Goal: Task Accomplishment & Management: Use online tool/utility

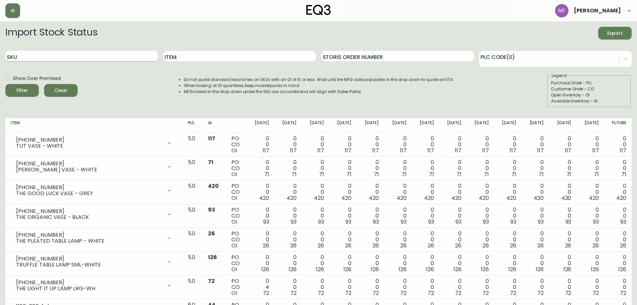
click at [103, 60] on input "SKU" at bounding box center [81, 56] width 152 height 11
paste input "[PHONE_NUMBER]"
click at [5, 84] on button "Filter" at bounding box center [21, 90] width 33 height 13
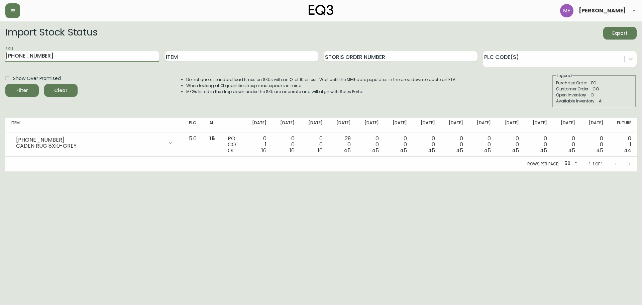
drag, startPoint x: 98, startPoint y: 57, endPoint x: -53, endPoint y: 63, distance: 150.6
click at [0, 63] on html "[PERSON_NAME] Import Stock Status Export SKU [PHONE_NUMBER] Item Storis Order N…" at bounding box center [321, 85] width 642 height 171
paste input "791-0"
click at [5, 84] on button "Filter" at bounding box center [21, 90] width 33 height 13
drag, startPoint x: 74, startPoint y: 56, endPoint x: -69, endPoint y: 66, distance: 142.4
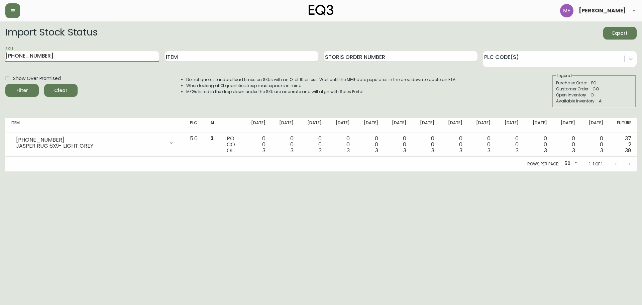
click at [0, 66] on html "[PERSON_NAME] Import Stock Status Export SKU [PHONE_NUMBER] Item Storis Order N…" at bounding box center [321, 85] width 642 height 171
paste input "7"
click at [5, 84] on button "Filter" at bounding box center [21, 90] width 33 height 13
drag, startPoint x: -7, startPoint y: 60, endPoint x: -42, endPoint y: 63, distance: 35.2
click at [0, 63] on html "[PERSON_NAME] Import Stock Status Export SKU [PHONE_NUMBER] Item Storis Order N…" at bounding box center [321, 85] width 642 height 171
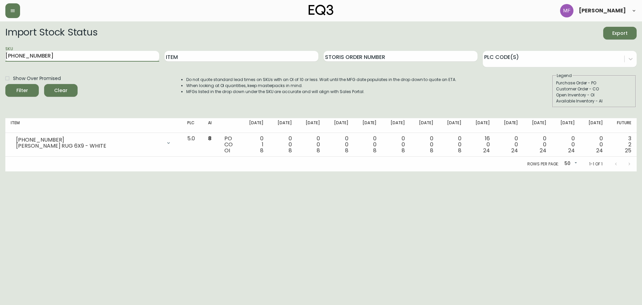
paste input "89"
click at [5, 84] on button "Filter" at bounding box center [21, 90] width 33 height 13
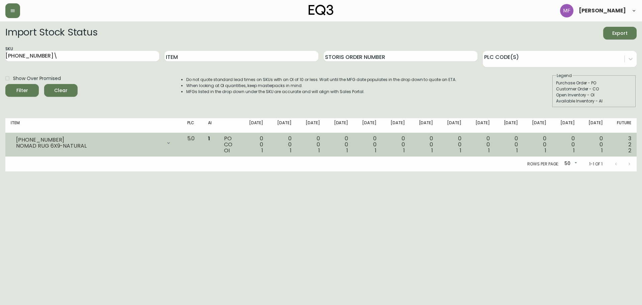
click at [171, 143] on icon at bounding box center [168, 142] width 5 height 5
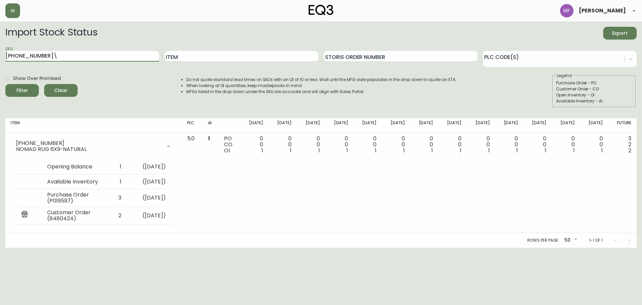
drag, startPoint x: 72, startPoint y: 58, endPoint x: -26, endPoint y: 58, distance: 97.6
click at [0, 58] on html "[PERSON_NAME] Import Stock Status Export SKU [PHONE_NUMBER]\ Item Storis Order …" at bounding box center [321, 123] width 642 height 247
paste input "67-0"
click at [5, 84] on button "Filter" at bounding box center [21, 90] width 33 height 13
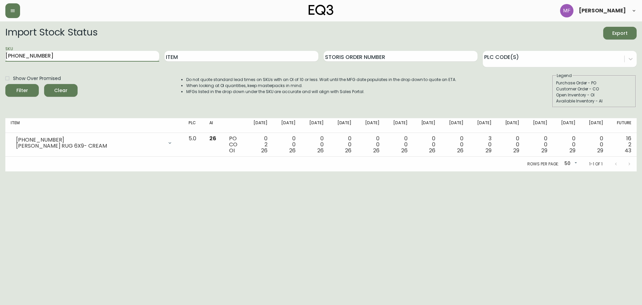
drag, startPoint x: 89, startPoint y: 55, endPoint x: -48, endPoint y: 58, distance: 136.8
click at [0, 58] on html "[PERSON_NAME] Import Stock Status Export SKU [PHONE_NUMBER] Item Storis Order N…" at bounding box center [321, 85] width 642 height 171
paste input "192-8"
click at [5, 84] on button "Filter" at bounding box center [21, 90] width 33 height 13
drag, startPoint x: 69, startPoint y: 57, endPoint x: -52, endPoint y: 59, distance: 121.0
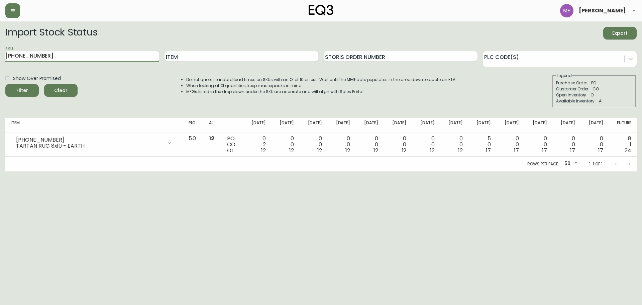
click at [0, 59] on html "[PERSON_NAME] Import Stock Status Export SKU [PHONE_NUMBER] Item Storis Order N…" at bounding box center [321, 85] width 642 height 171
paste input "7718-1"
click at [5, 84] on button "Filter" at bounding box center [21, 90] width 33 height 13
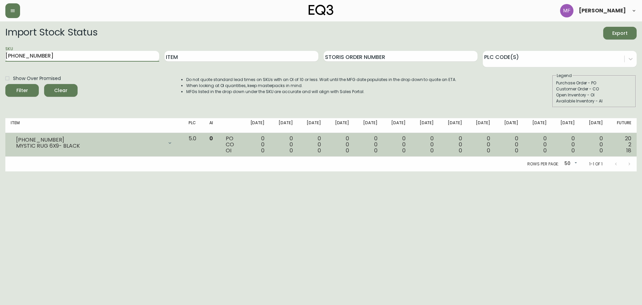
click at [199, 138] on td "5.0" at bounding box center [193, 145] width 21 height 24
click at [163, 146] on div "MYSTIC RUG 6X9- BLACK" at bounding box center [89, 146] width 147 height 6
click at [177, 146] on div at bounding box center [169, 142] width 13 height 13
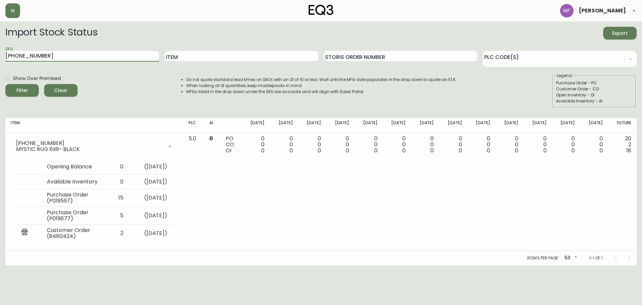
drag, startPoint x: 45, startPoint y: 55, endPoint x: -55, endPoint y: 51, distance: 100.4
click at [0, 51] on html "[PERSON_NAME] Import Stock Status Export SKU [PHONE_NUMBER] Item Storis Order N…" at bounding box center [321, 132] width 642 height 265
paste input "2275"
click at [5, 84] on button "Filter" at bounding box center [21, 90] width 33 height 13
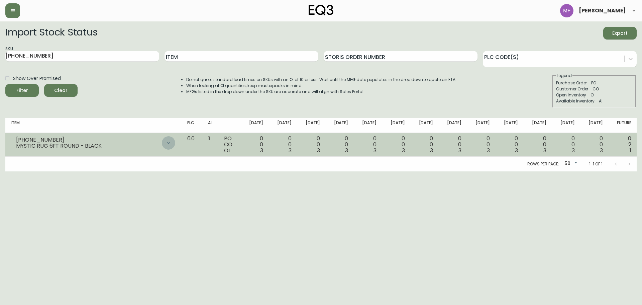
click at [171, 141] on icon at bounding box center [168, 142] width 5 height 5
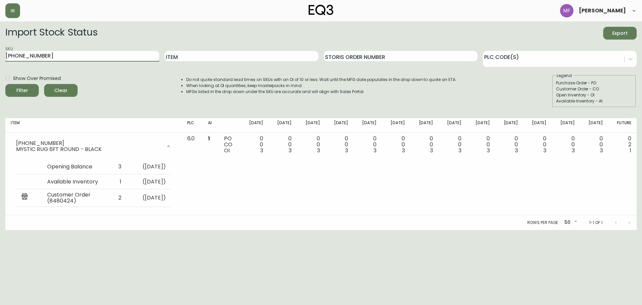
drag, startPoint x: 81, startPoint y: 51, endPoint x: -25, endPoint y: 48, distance: 105.7
click at [0, 48] on html "[PERSON_NAME] Import Stock Status Export SKU [PHONE_NUMBER] Item Storis Order N…" at bounding box center [321, 115] width 642 height 230
paste input "36-7"
click at [5, 84] on button "Filter" at bounding box center [21, 90] width 33 height 13
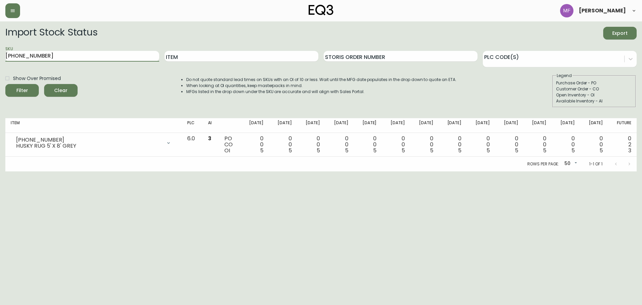
drag, startPoint x: -10, startPoint y: 57, endPoint x: -55, endPoint y: 60, distance: 45.2
click at [0, 60] on html "[PERSON_NAME] Import Stock Status Export SKU [PHONE_NUMBER] Item Storis Order N…" at bounding box center [321, 85] width 642 height 171
paste input "78-70"
click at [5, 84] on button "Filter" at bounding box center [21, 90] width 33 height 13
drag, startPoint x: 85, startPoint y: 57, endPoint x: -45, endPoint y: 46, distance: 129.8
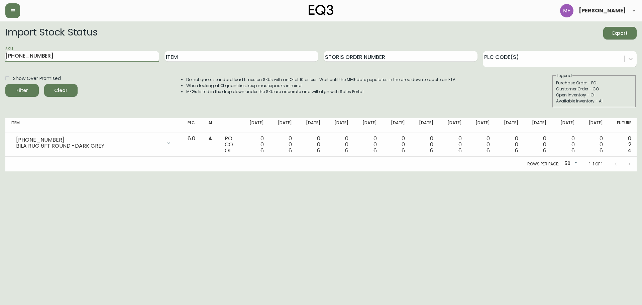
click at [0, 46] on html "[PERSON_NAME] Import Stock Status Export SKU [PHONE_NUMBER] Item Storis Order N…" at bounding box center [321, 85] width 642 height 171
paste input "914-"
click at [5, 84] on button "Filter" at bounding box center [21, 90] width 33 height 13
drag, startPoint x: 93, startPoint y: 57, endPoint x: -15, endPoint y: 52, distance: 107.8
click at [0, 52] on html "[PERSON_NAME] Import Stock Status Export SKU [PHONE_NUMBER] Item Storis Order N…" at bounding box center [321, 85] width 642 height 171
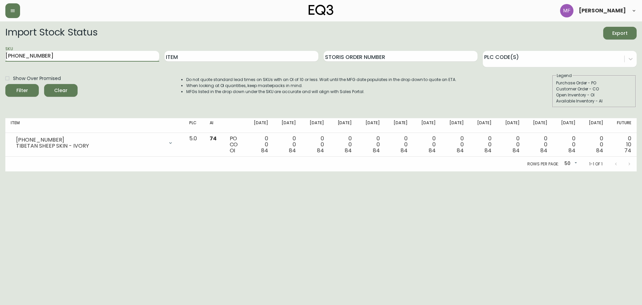
paste input "220-123"
type input "[PHONE_NUMBER]"
click at [5, 84] on button "Filter" at bounding box center [21, 90] width 33 height 13
